Goal: Transaction & Acquisition: Purchase product/service

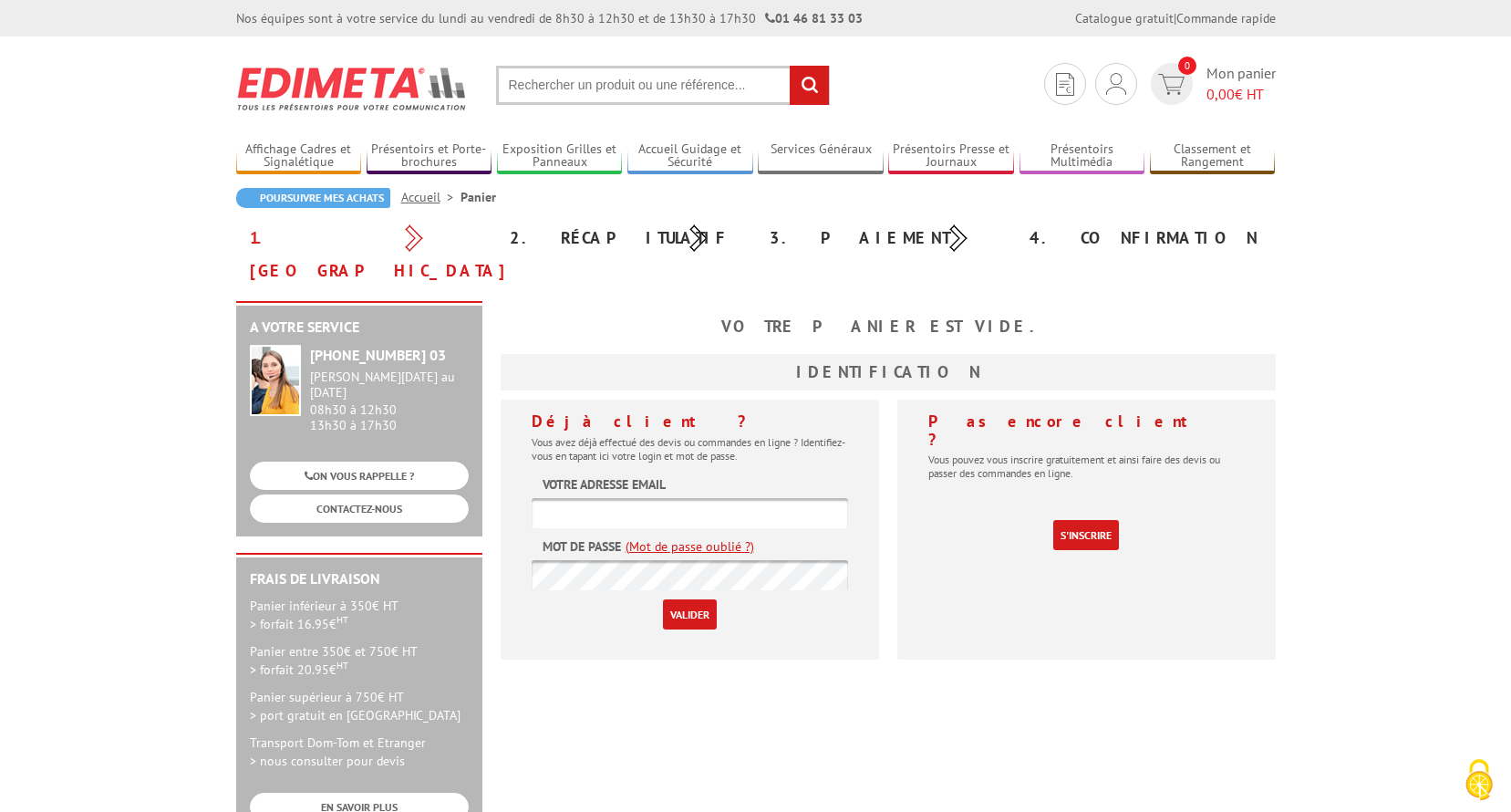
click at [633, 72] on input "text" at bounding box center [662, 85] width 333 height 39
paste input "407721"
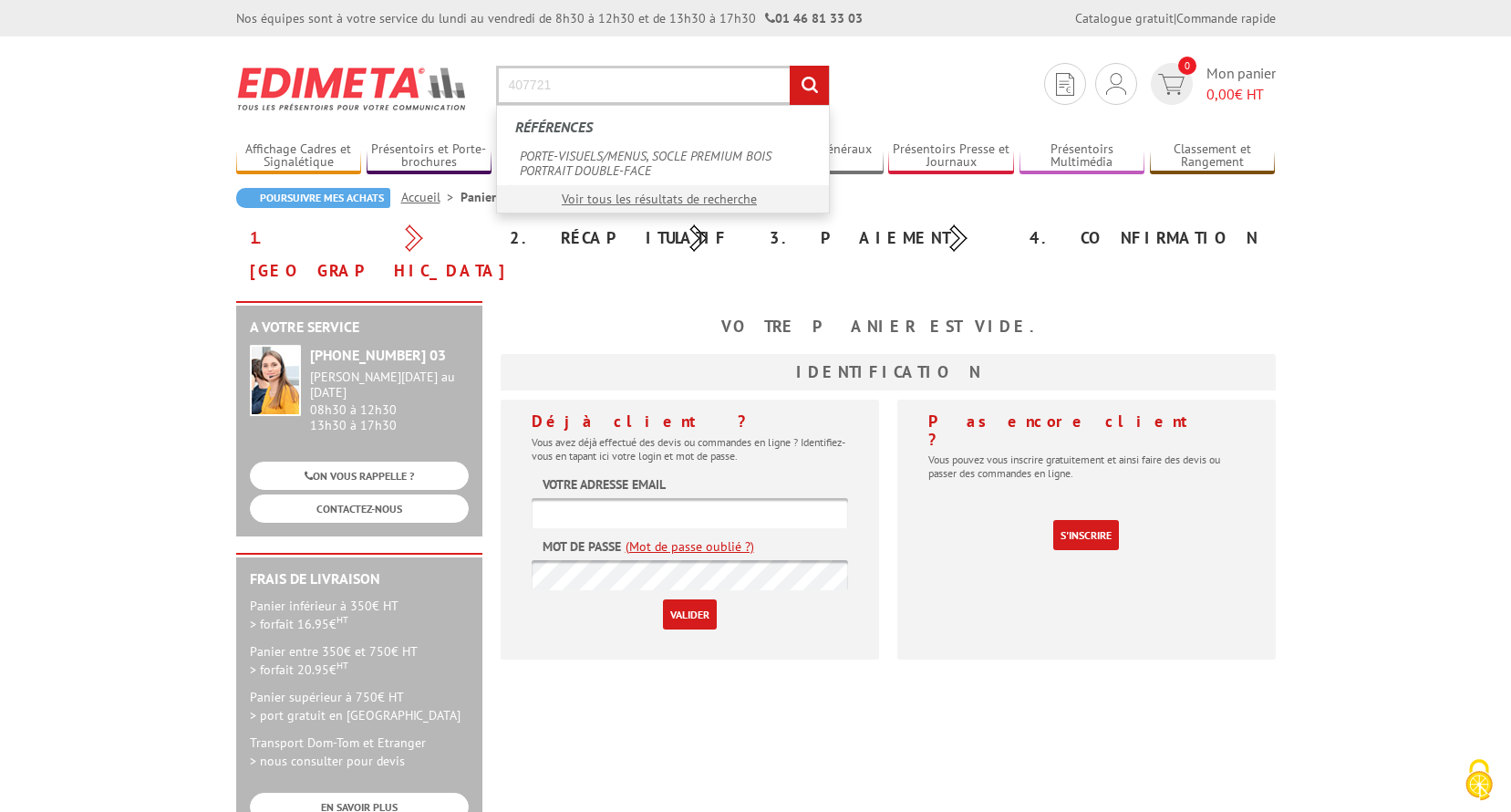
type input "407721"
click at [790, 66] on input "rechercher" at bounding box center [809, 85] width 39 height 39
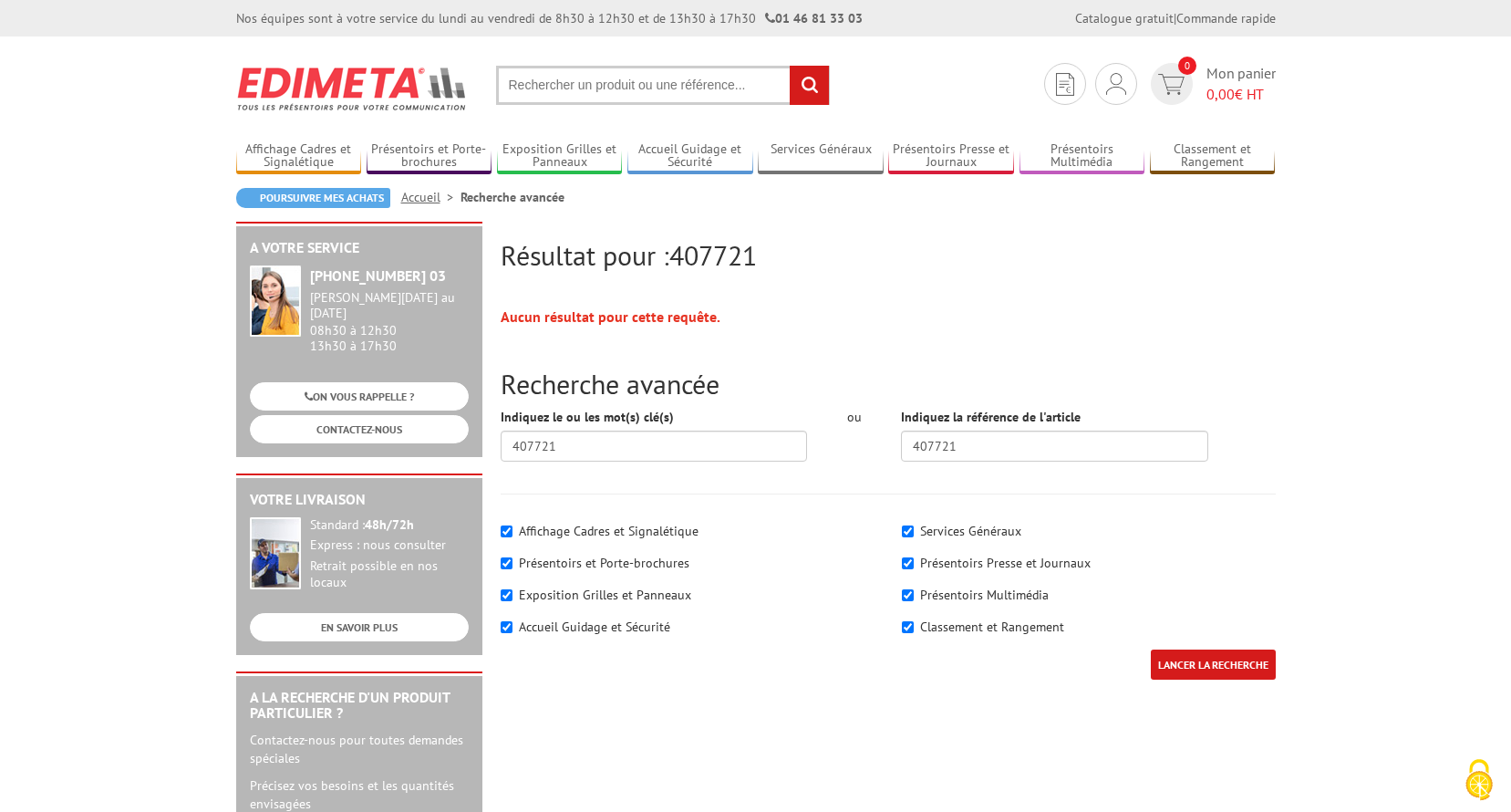
click at [620, 75] on input "text" at bounding box center [662, 85] width 333 height 39
paste input "407721"
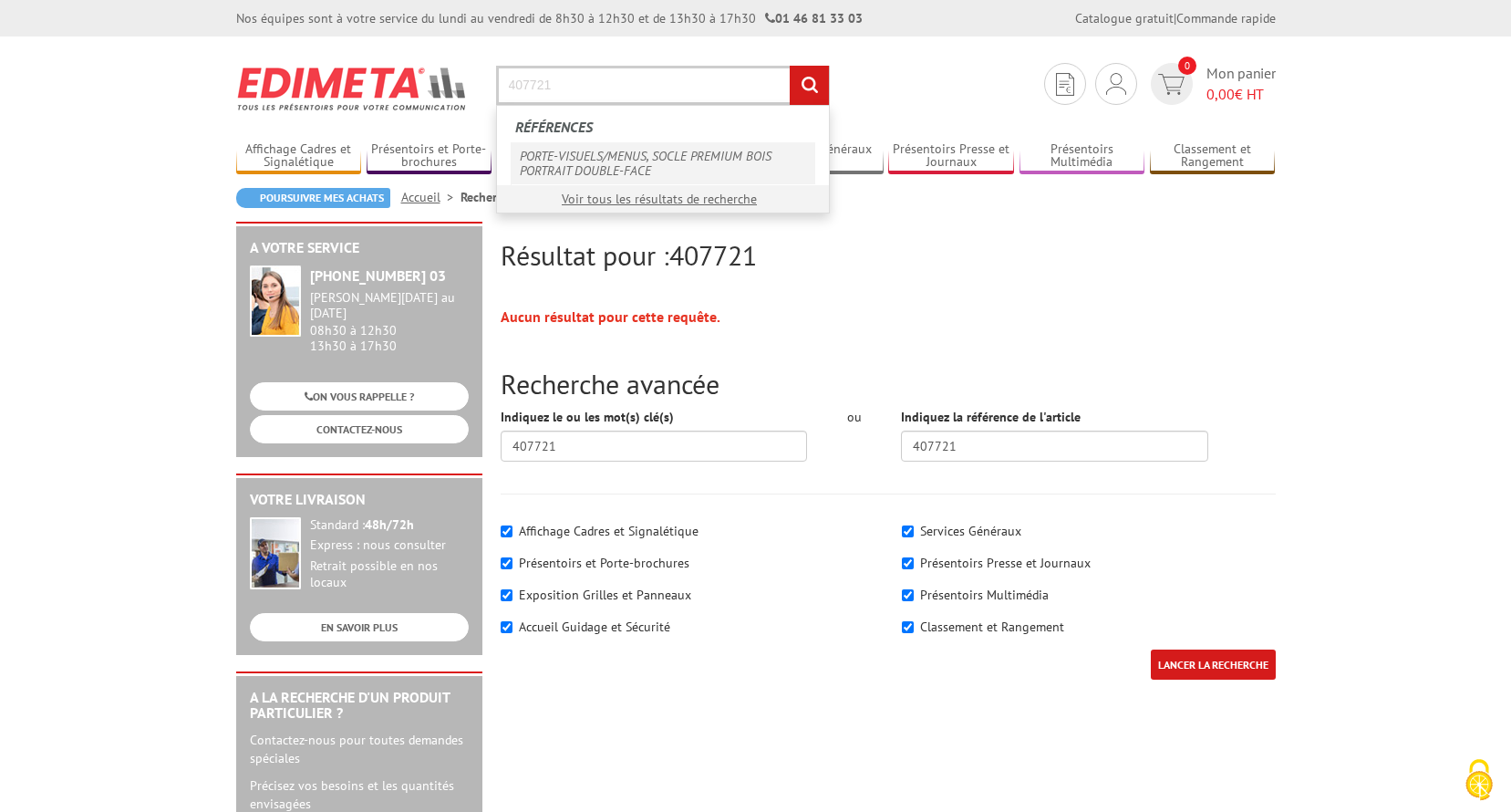
type input "407721"
click at [615, 148] on link "PORTE-VISUELS/MENUS, SOCLE PREMIUM BOIS PORTRAIT DOUBLE-FACE" at bounding box center [663, 163] width 305 height 42
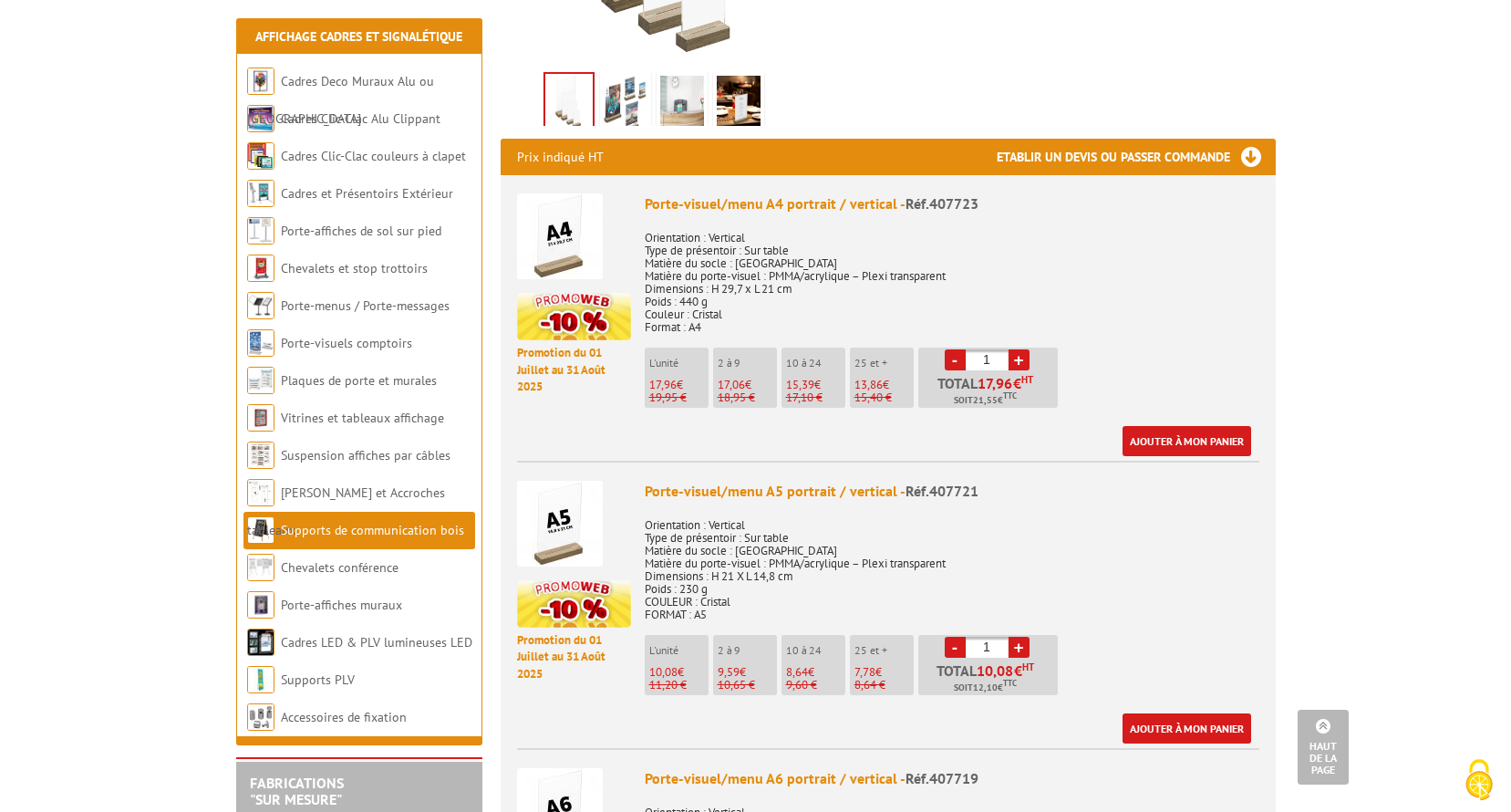
scroll to position [638, 0]
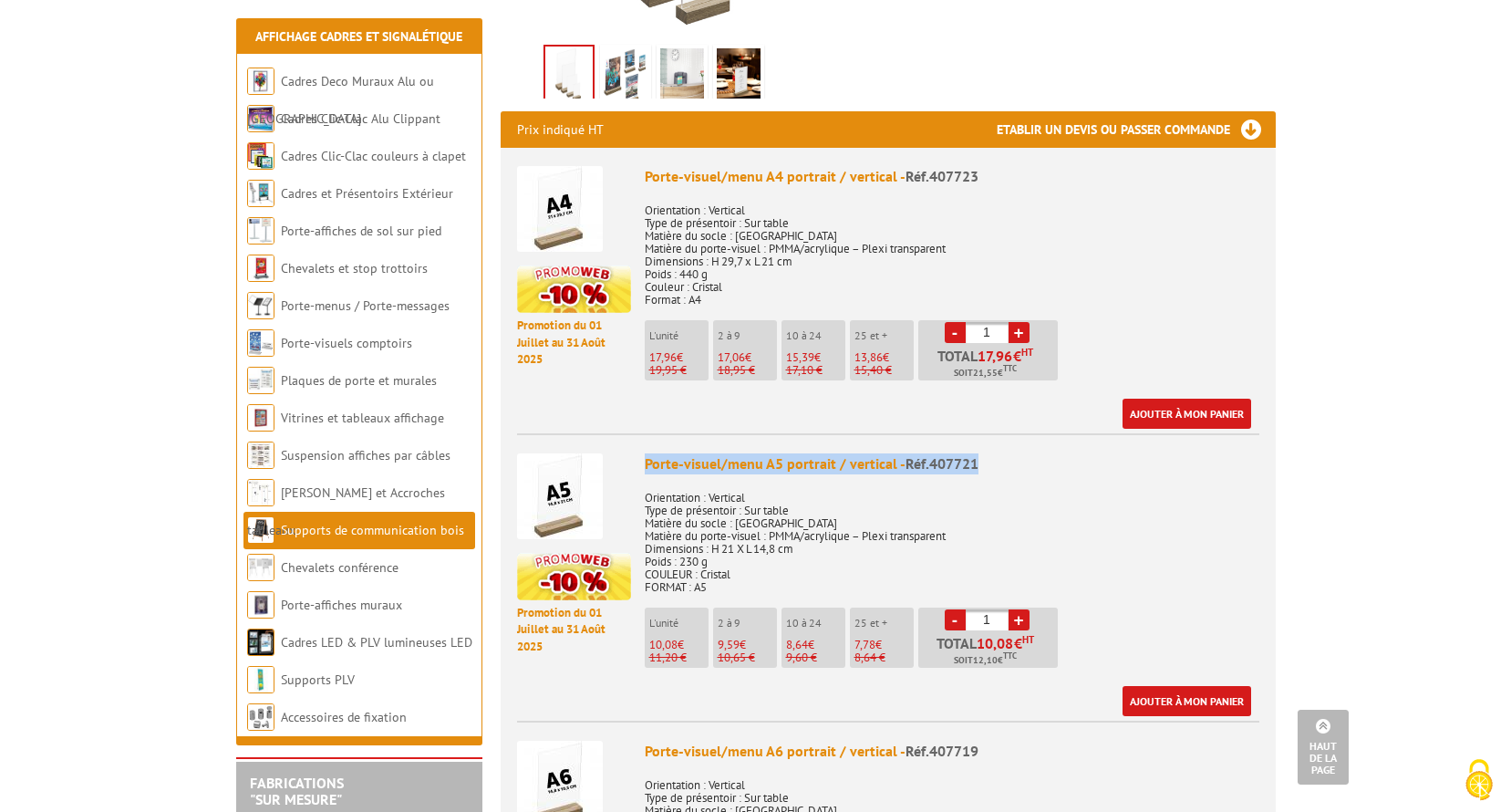
drag, startPoint x: 648, startPoint y: 441, endPoint x: 975, endPoint y: 437, distance: 327.0
click at [975, 453] on div "Porte-visuel/menu A5 portrait / vertical - Réf.407721" at bounding box center [953, 463] width 615 height 21
copy div "Porte-visuel/menu A5 portrait / vertical - Réf.407721"
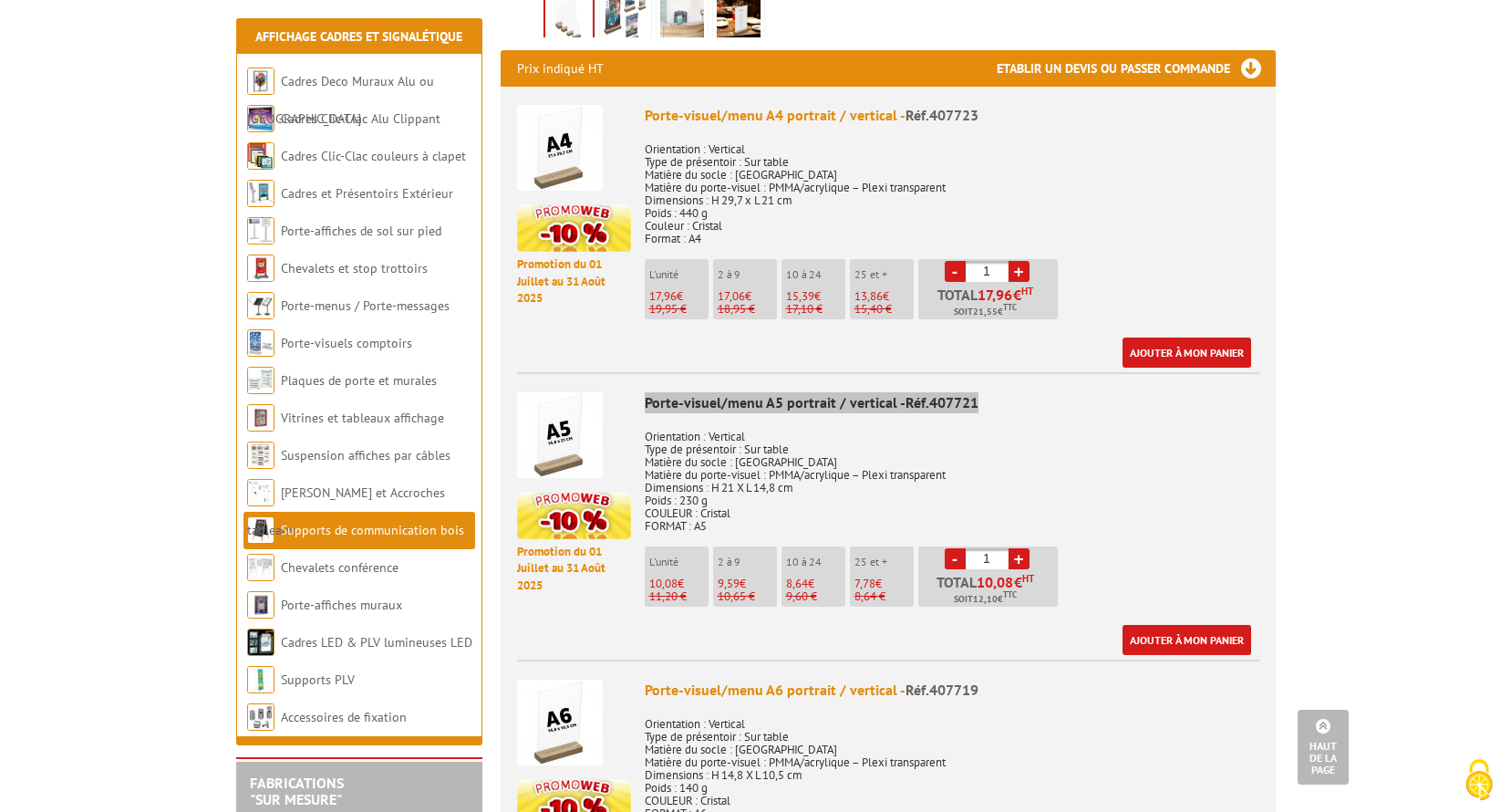
scroll to position [729, 0]
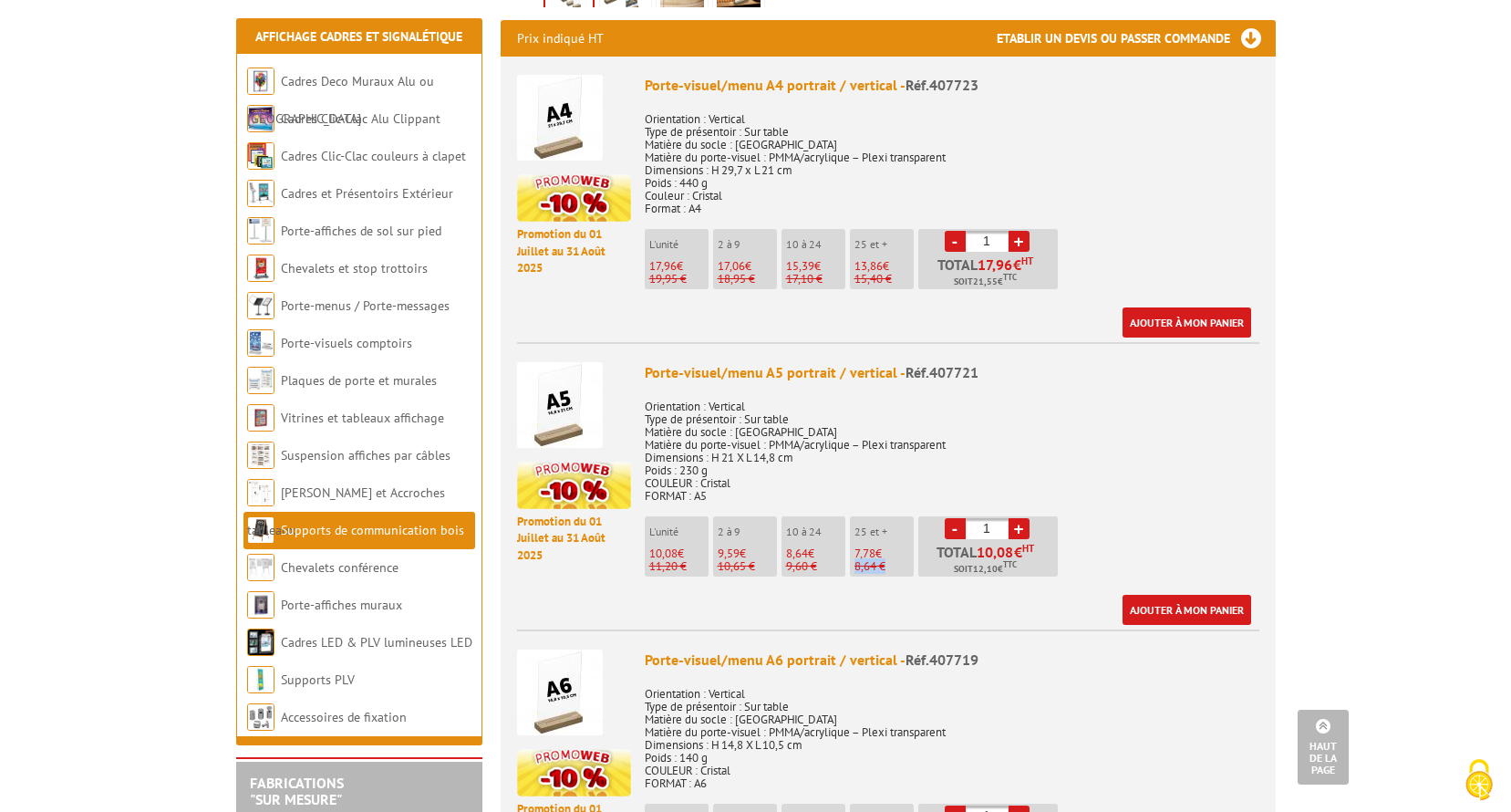
drag, startPoint x: 857, startPoint y: 547, endPoint x: 897, endPoint y: 543, distance: 40.2
click at [897, 560] on p "8,64 €" at bounding box center [885, 566] width 60 height 13
drag, startPoint x: 897, startPoint y: 543, endPoint x: 915, endPoint y: 544, distance: 18.0
click at [915, 544] on ul "L'unité 10,08 € 11,20 € 2 à 9 9,59 € 10,65 € 10 à 24 8,64" at bounding box center [854, 551] width 418 height 70
